Goal: Task Accomplishment & Management: Manage account settings

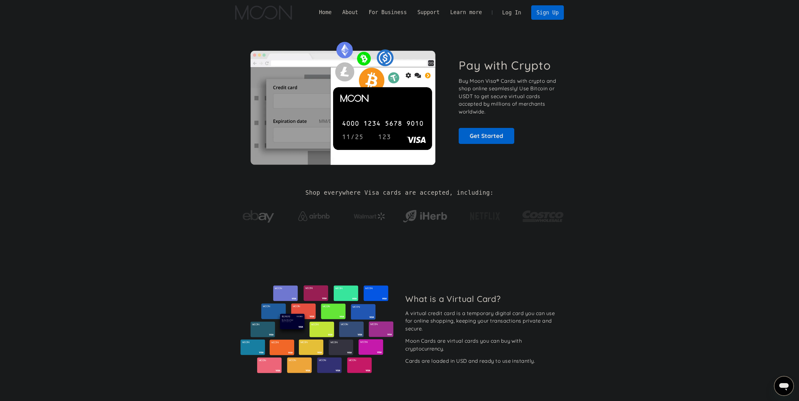
click at [511, 15] on link "Log In" at bounding box center [512, 13] width 30 height 14
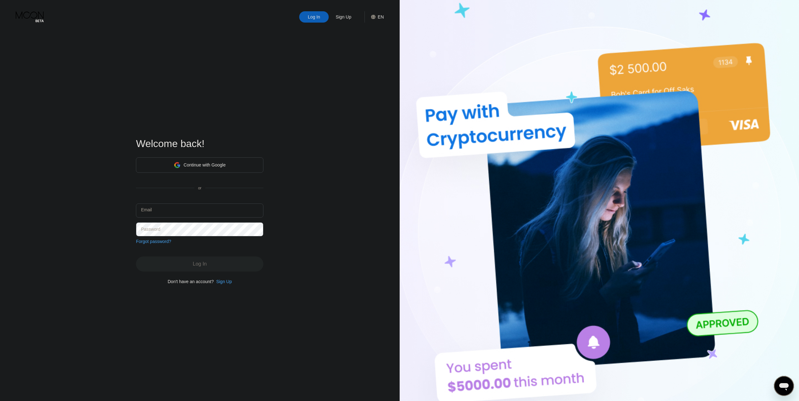
click at [174, 208] on input "text" at bounding box center [199, 211] width 127 height 14
paste input "vut801467@gmail.com"
type input "vut801467@gmail.com"
click at [201, 264] on div "Log In" at bounding box center [199, 264] width 127 height 15
click at [201, 265] on div "Log In" at bounding box center [199, 264] width 127 height 15
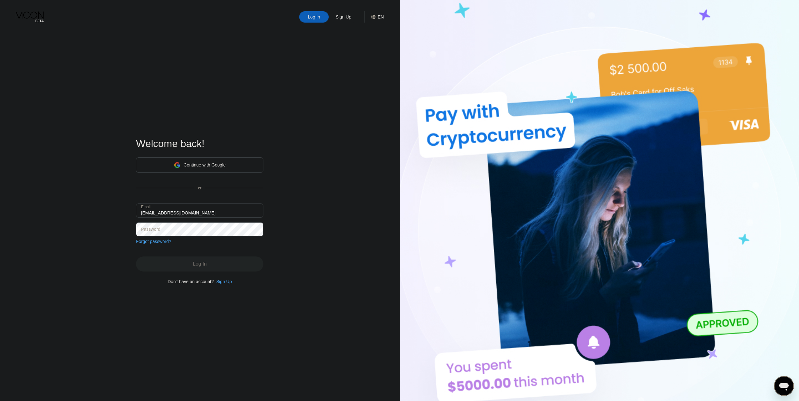
click at [201, 264] on div "Log In" at bounding box center [199, 264] width 127 height 15
click at [200, 265] on div "Log In" at bounding box center [199, 264] width 127 height 15
click at [204, 210] on input "text" at bounding box center [199, 211] width 127 height 14
paste input "vut801467@gmail.com"
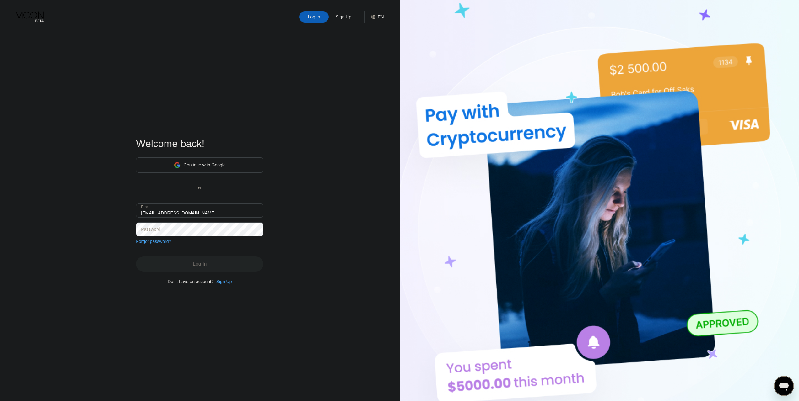
type input "vut801467@gmail.com"
click at [174, 265] on div "Log In" at bounding box center [199, 264] width 127 height 15
click at [176, 266] on div "Log In" at bounding box center [199, 264] width 127 height 15
click at [176, 264] on div "Log In" at bounding box center [199, 264] width 127 height 15
